Goal: Information Seeking & Learning: Check status

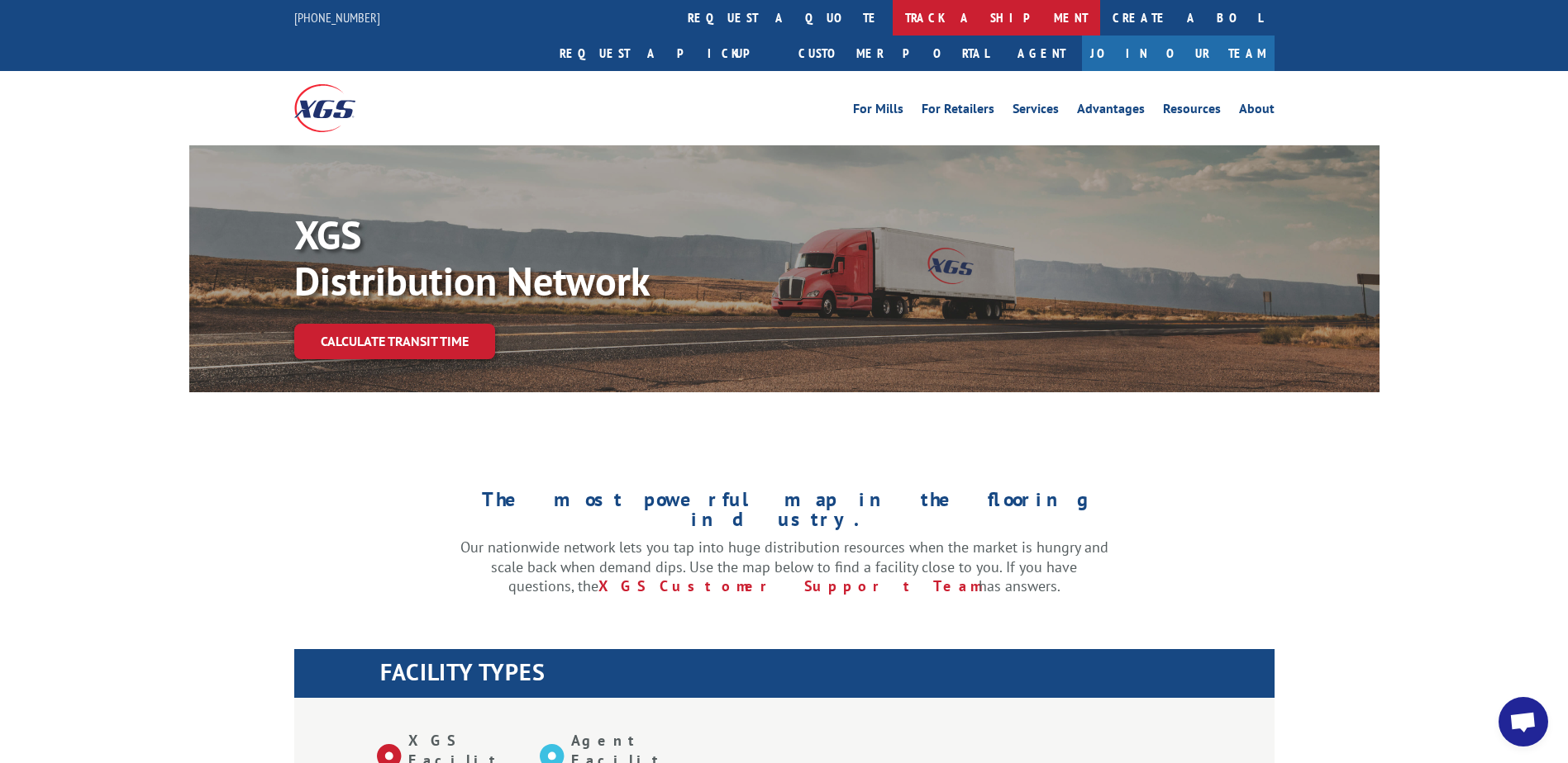
click at [892, 12] on link "track a shipment" at bounding box center [996, 18] width 207 height 35
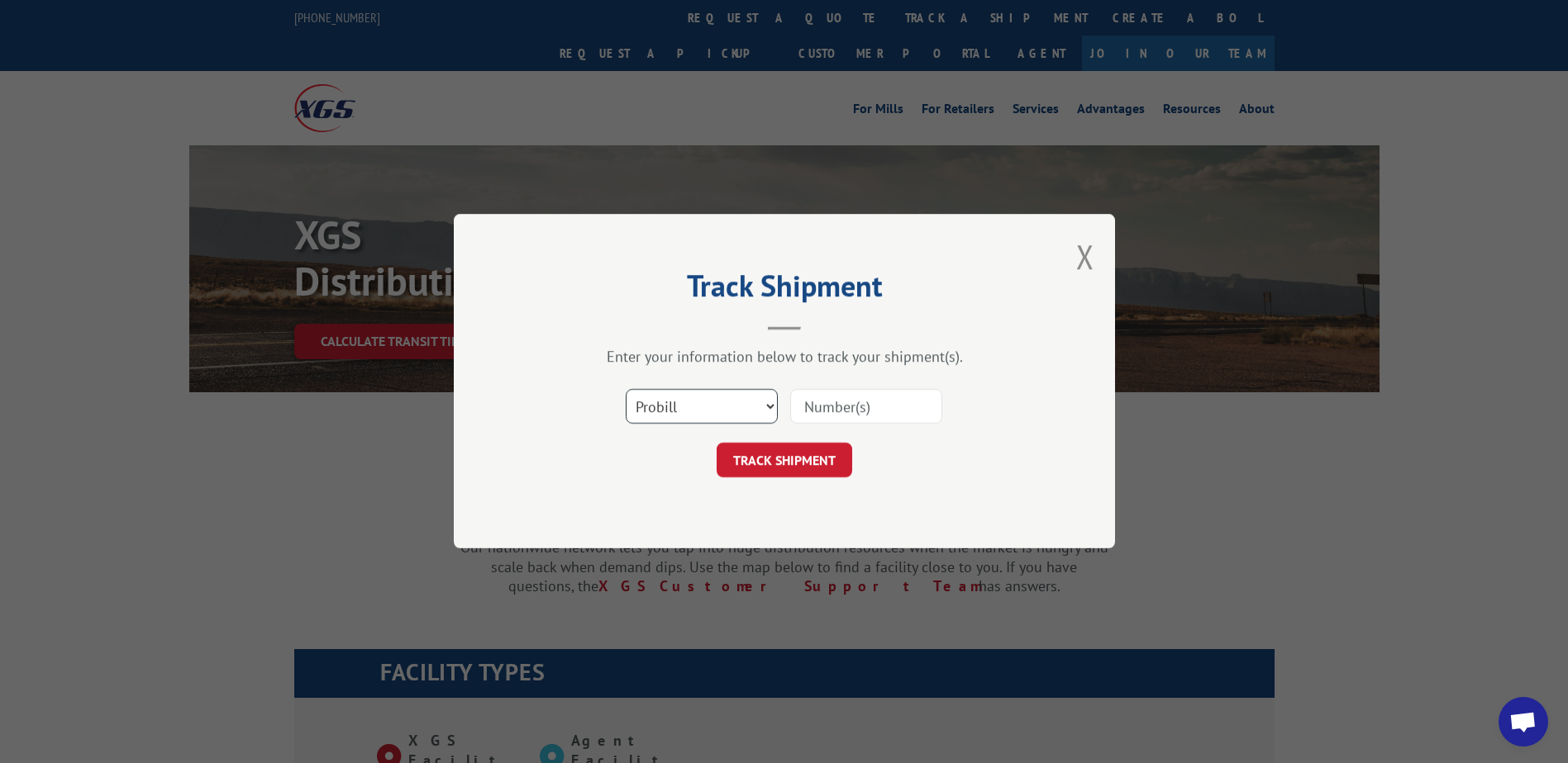
drag, startPoint x: 644, startPoint y: 414, endPoint x: 645, endPoint y: 426, distance: 12.0
click at [644, 414] on select "Select category... Probill BOL PO" at bounding box center [702, 407] width 152 height 35
select select "bol"
click at [626, 390] on select "Select category... Probill BOL PO" at bounding box center [702, 407] width 152 height 35
click at [828, 398] on input at bounding box center [866, 407] width 152 height 35
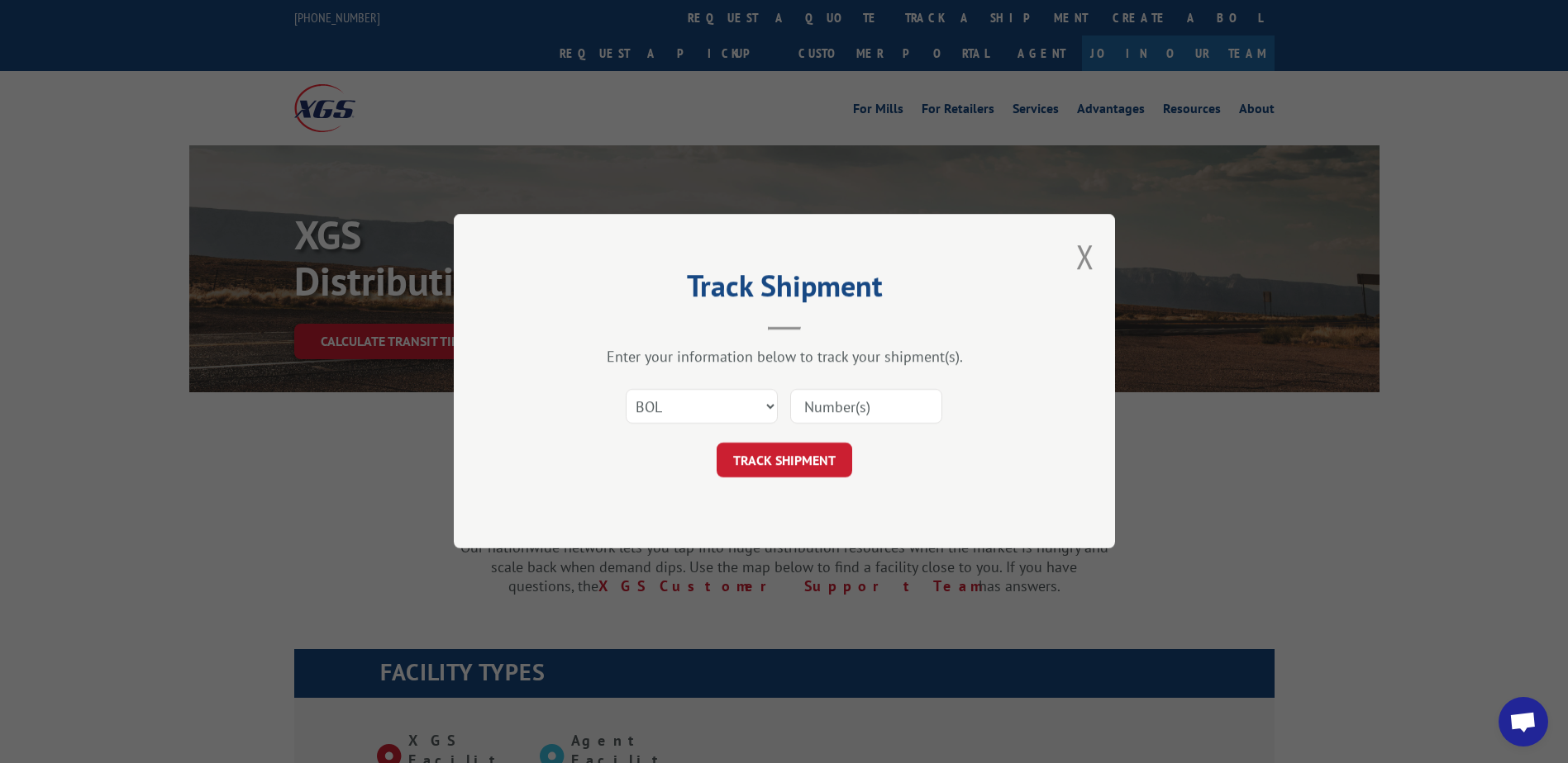
paste input "Shipment 0002849010 / 1"
drag, startPoint x: 876, startPoint y: 404, endPoint x: 686, endPoint y: 404, distance: 190.0
click at [686, 404] on div "Select category... Probill BOL PO Shipment 0002849010" at bounding box center [784, 407] width 496 height 54
type input "2849010"
click at [783, 467] on button "TRACK SHIPMENT" at bounding box center [784, 460] width 135 height 35
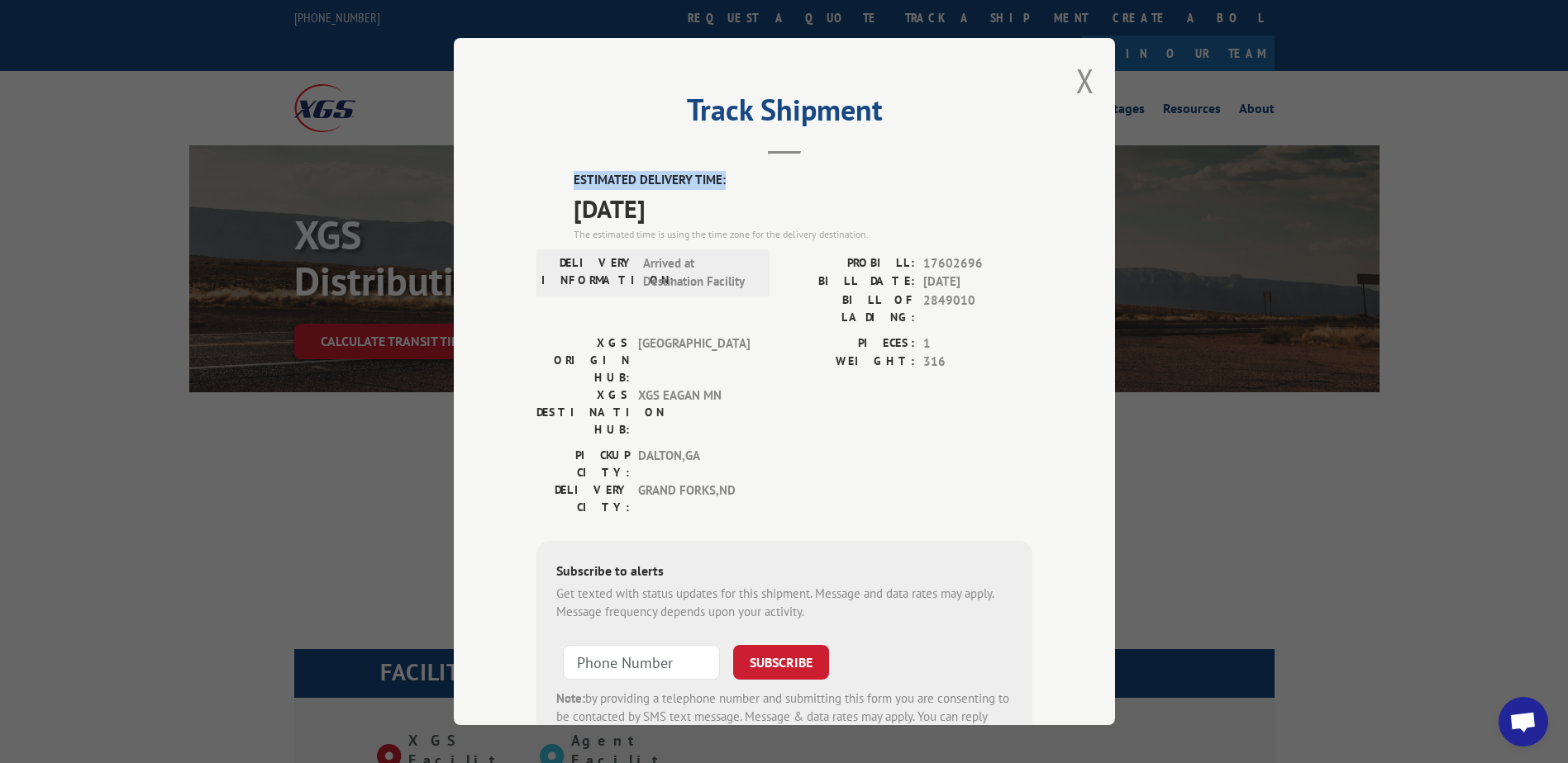
drag, startPoint x: 567, startPoint y: 172, endPoint x: 740, endPoint y: 177, distance: 173.1
click at [740, 177] on label "ESTIMATED DELIVERY TIME:" at bounding box center [803, 180] width 459 height 19
drag, startPoint x: 740, startPoint y: 177, endPoint x: 712, endPoint y: 177, distance: 28.0
click at [712, 177] on label "ESTIMATED DELIVERY TIME:" at bounding box center [803, 180] width 459 height 19
drag, startPoint x: 602, startPoint y: 212, endPoint x: 624, endPoint y: 210, distance: 22.1
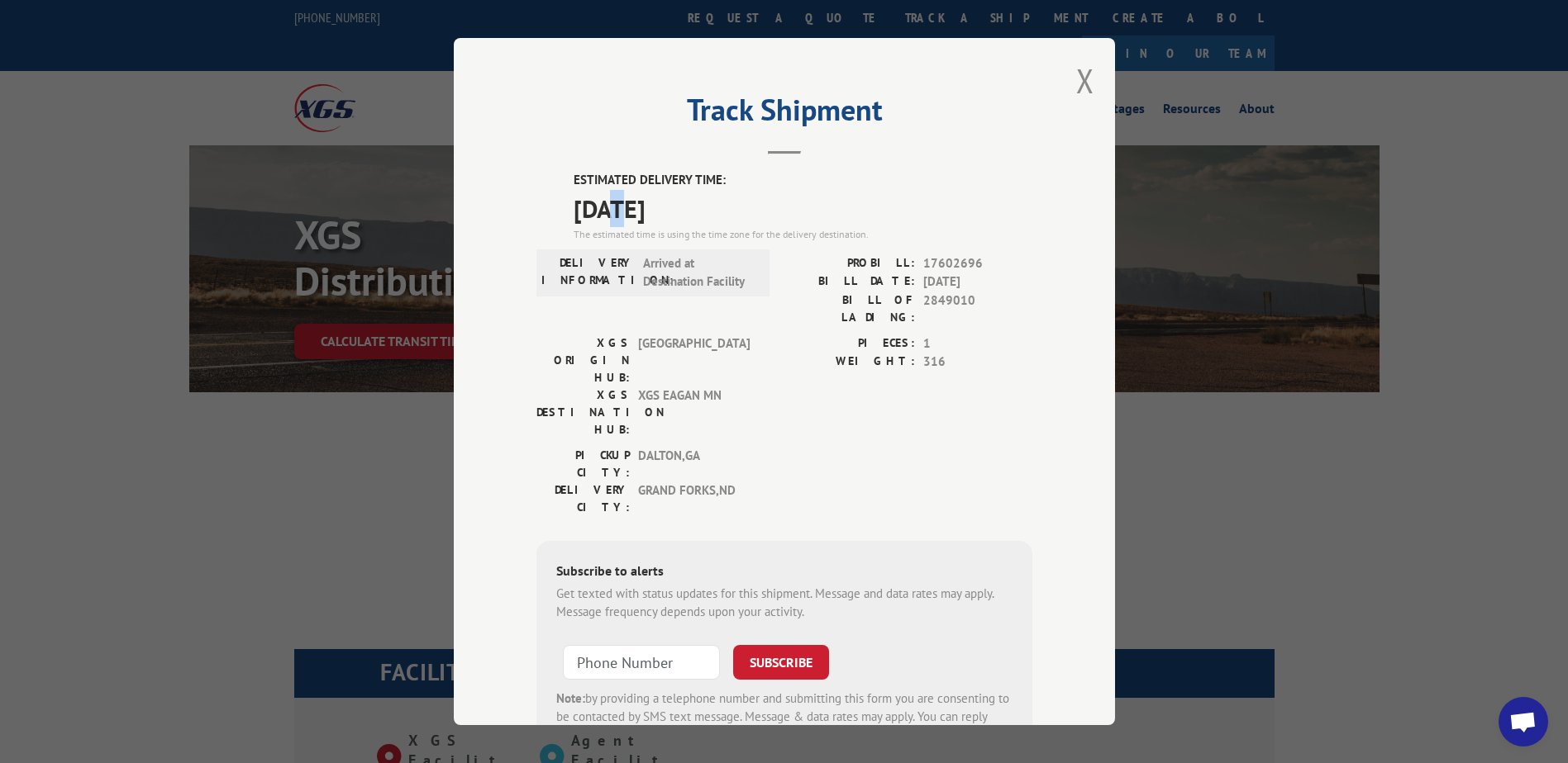
click at [624, 210] on span "[DATE]" at bounding box center [803, 208] width 459 height 37
click at [630, 212] on span "[DATE]" at bounding box center [803, 208] width 459 height 37
drag, startPoint x: 632, startPoint y: 205, endPoint x: 610, endPoint y: 210, distance: 22.6
click at [610, 210] on span "[DATE]" at bounding box center [803, 208] width 459 height 37
drag, startPoint x: 610, startPoint y: 210, endPoint x: 619, endPoint y: 206, distance: 9.8
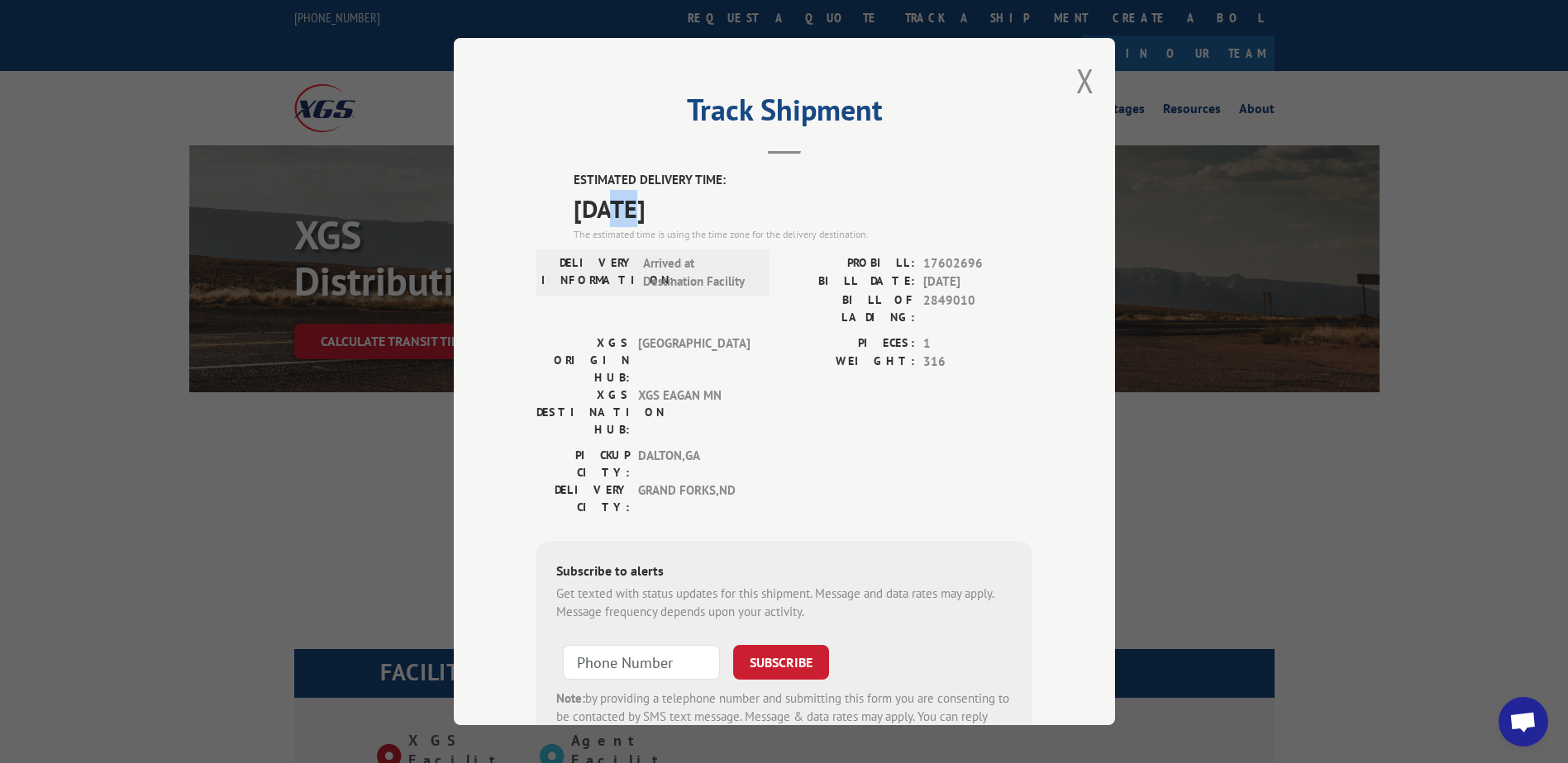
click at [610, 210] on span "[DATE]" at bounding box center [803, 208] width 459 height 37
click at [1076, 82] on button "Close modal" at bounding box center [1085, 80] width 18 height 44
